Goal: Check status: Check status

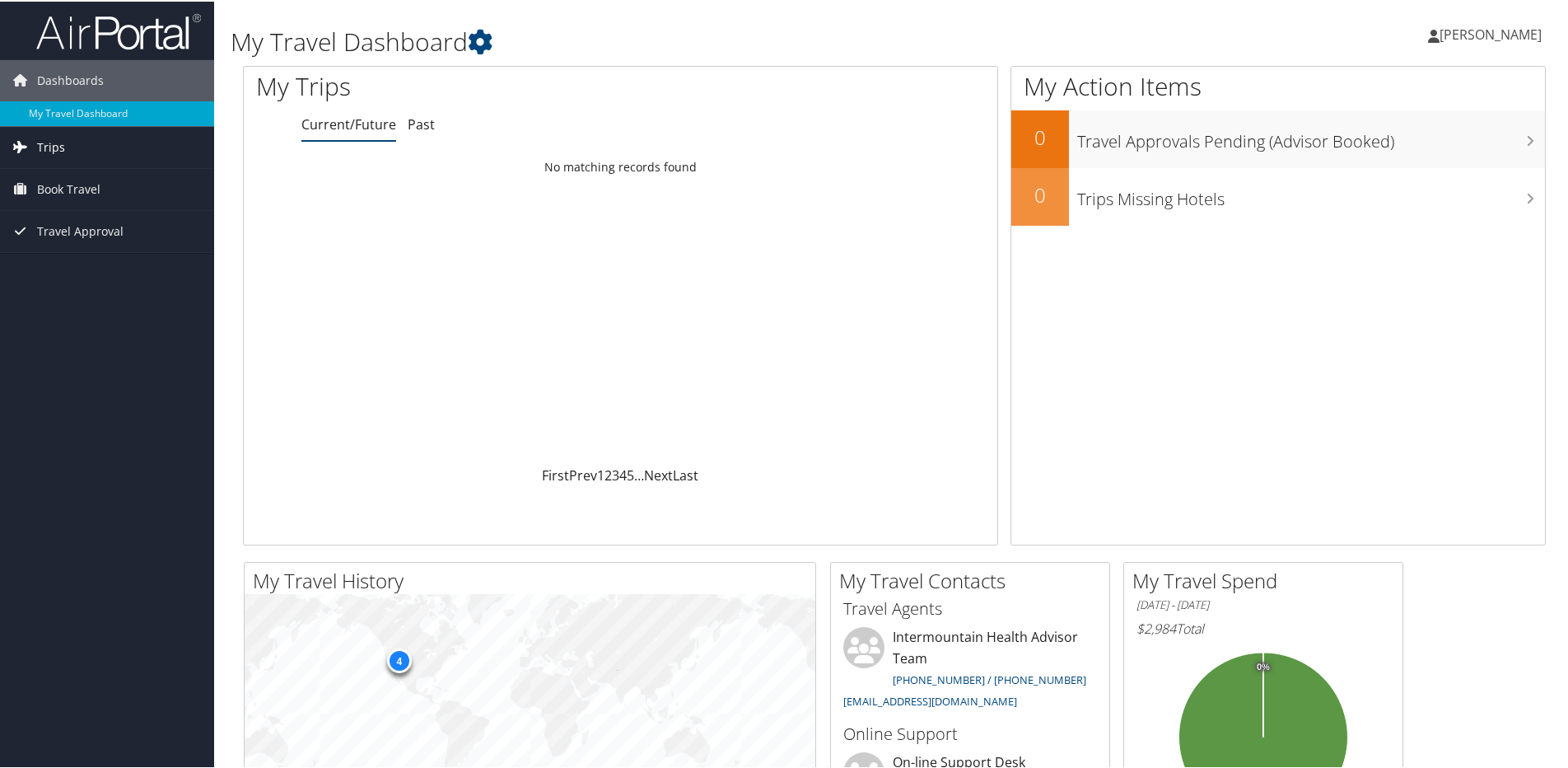
click at [68, 150] on link "Trips" at bounding box center [107, 145] width 214 height 41
click at [81, 206] on link "Past Trips" at bounding box center [107, 203] width 214 height 25
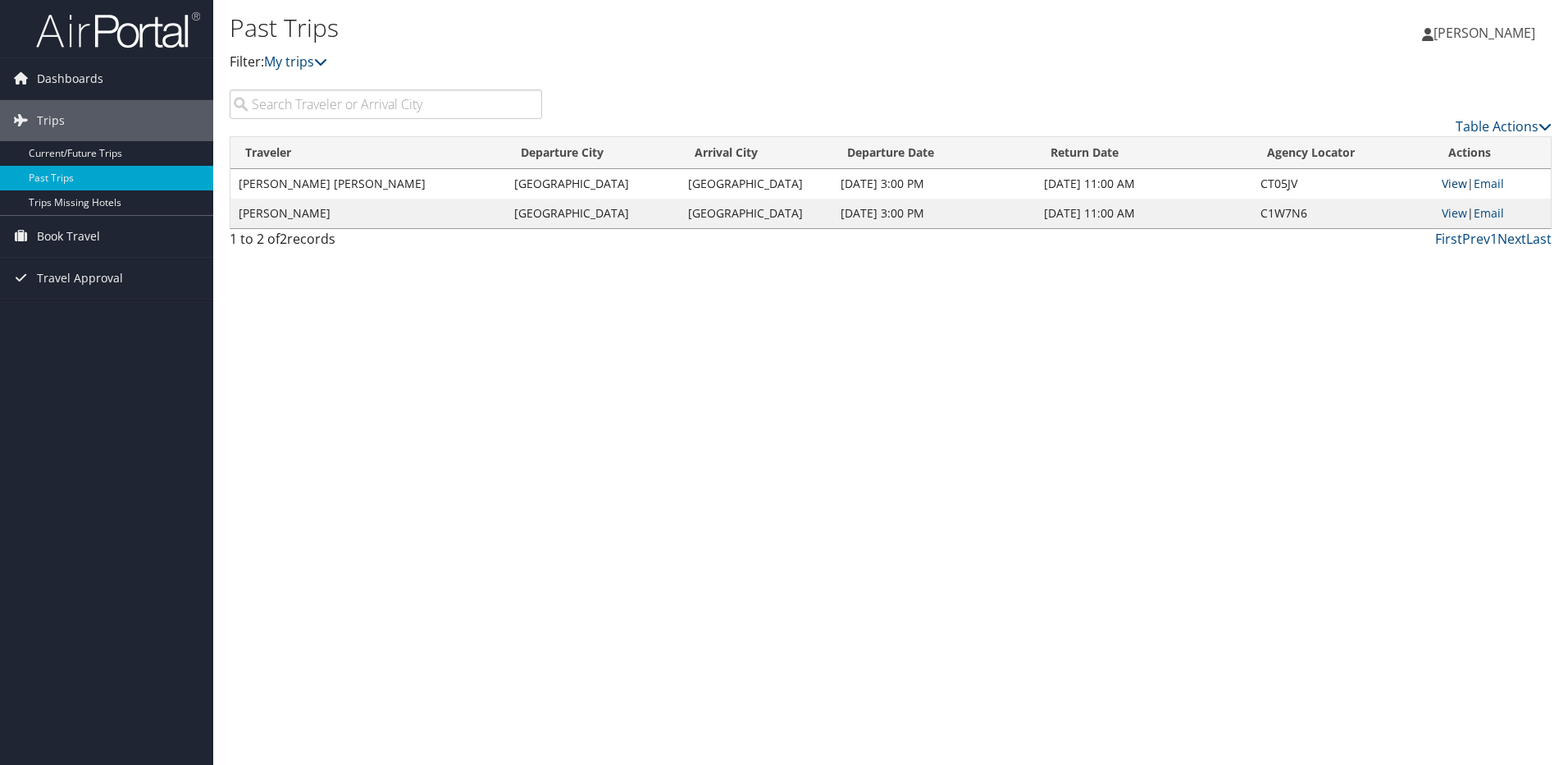
click at [1456, 181] on link "View" at bounding box center [1454, 183] width 25 height 15
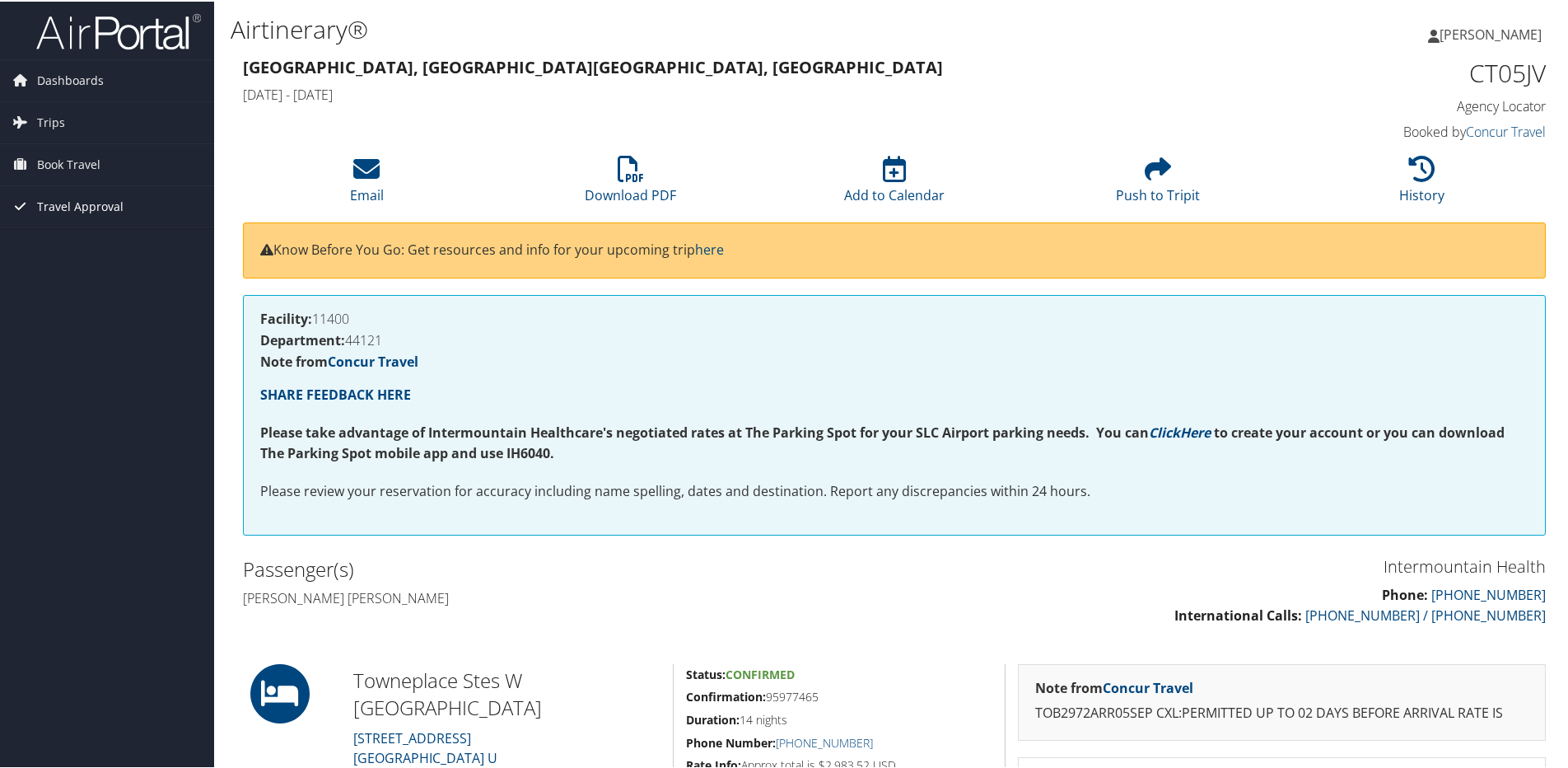
click at [76, 215] on span "Travel Approval" at bounding box center [81, 205] width 87 height 41
click at [84, 263] on link "Approved Trips" at bounding box center [107, 263] width 214 height 25
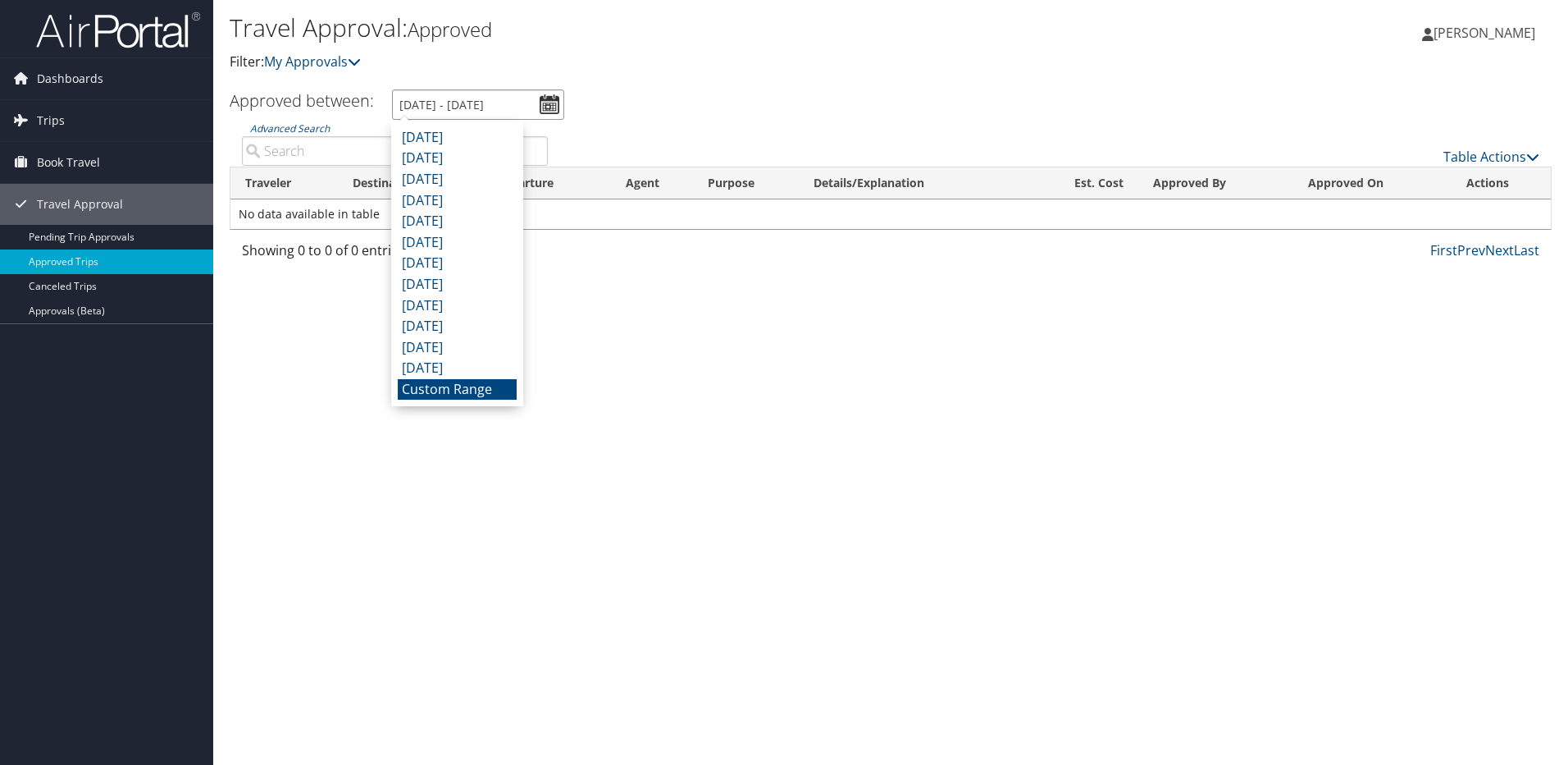
click at [546, 102] on input "9/6/2025 - 10/6/2025" at bounding box center [478, 105] width 173 height 30
click at [490, 135] on li "September 2025" at bounding box center [457, 137] width 119 height 21
type input "9/1/2025 - 9/30/2025"
